Goal: Find specific page/section: Find specific page/section

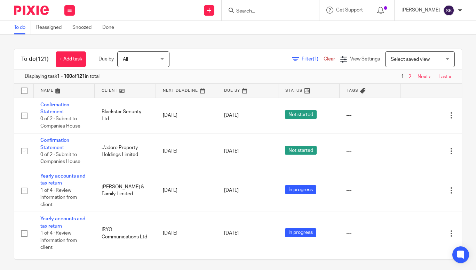
click at [276, 13] on input "Search" at bounding box center [266, 11] width 63 height 6
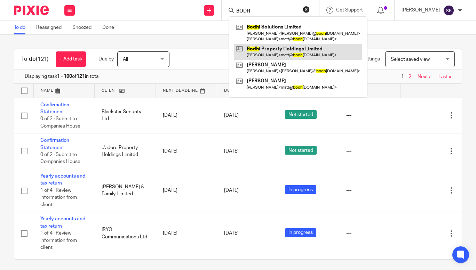
type input "BODH"
click at [277, 51] on link at bounding box center [298, 52] width 128 height 16
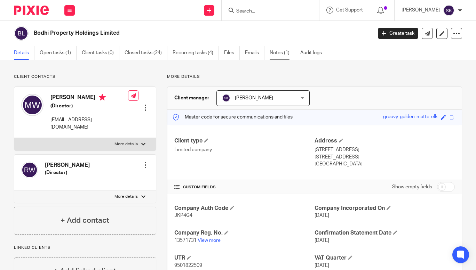
click at [281, 52] on link "Notes (1)" at bounding box center [281, 53] width 25 height 14
